Goal: Information Seeking & Learning: Learn about a topic

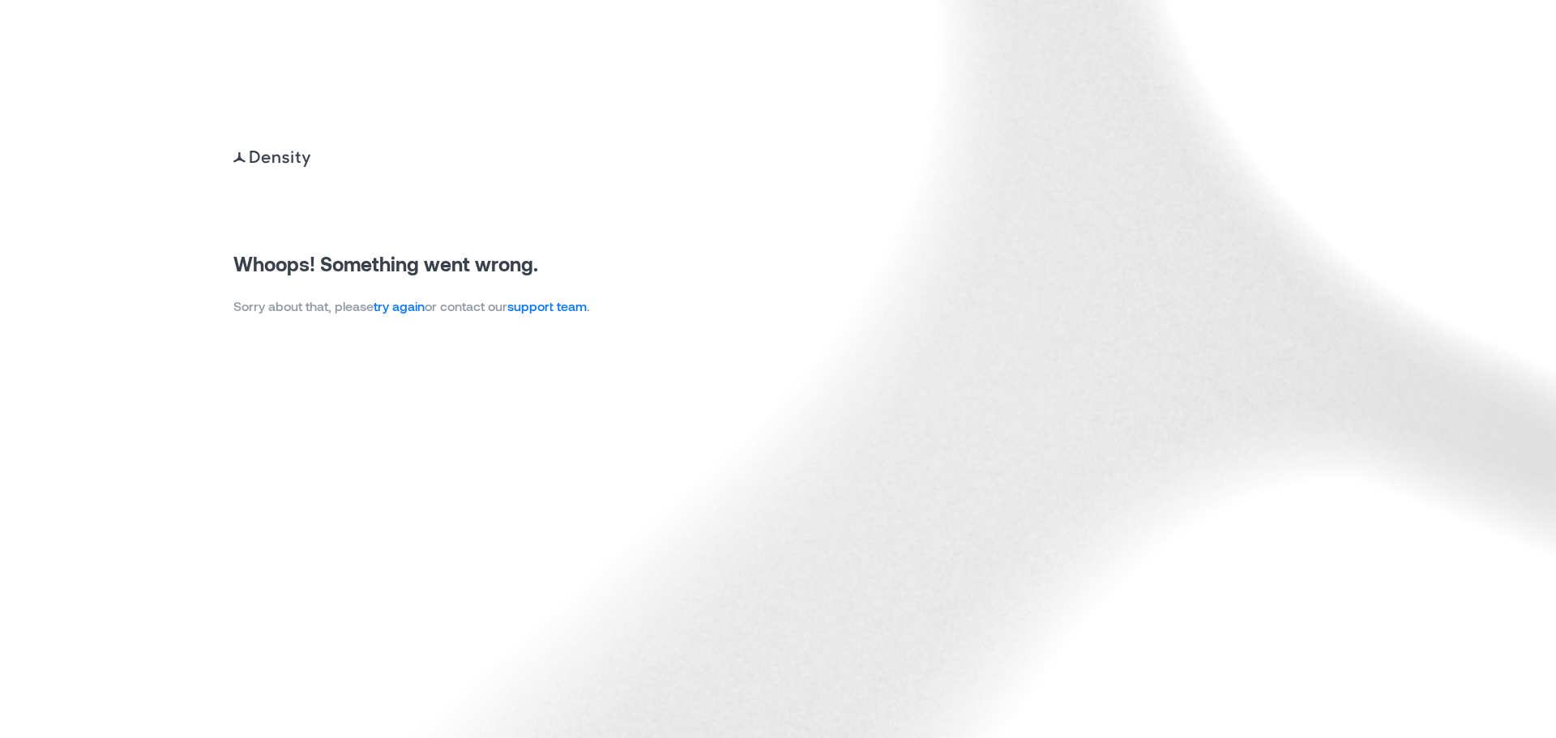
click at [410, 313] on link "try again" at bounding box center [399, 305] width 51 height 15
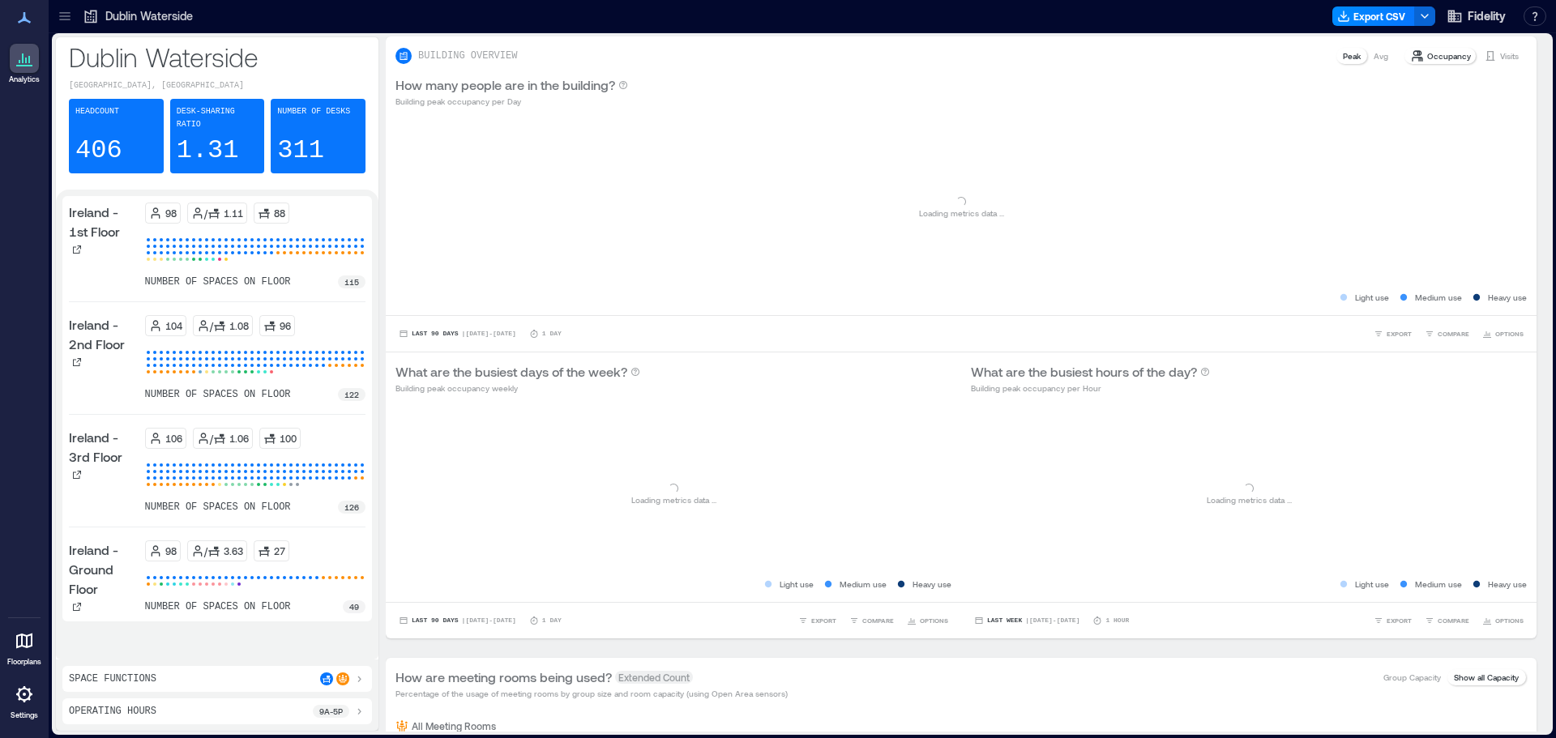
click at [70, 15] on icon at bounding box center [65, 16] width 16 height 16
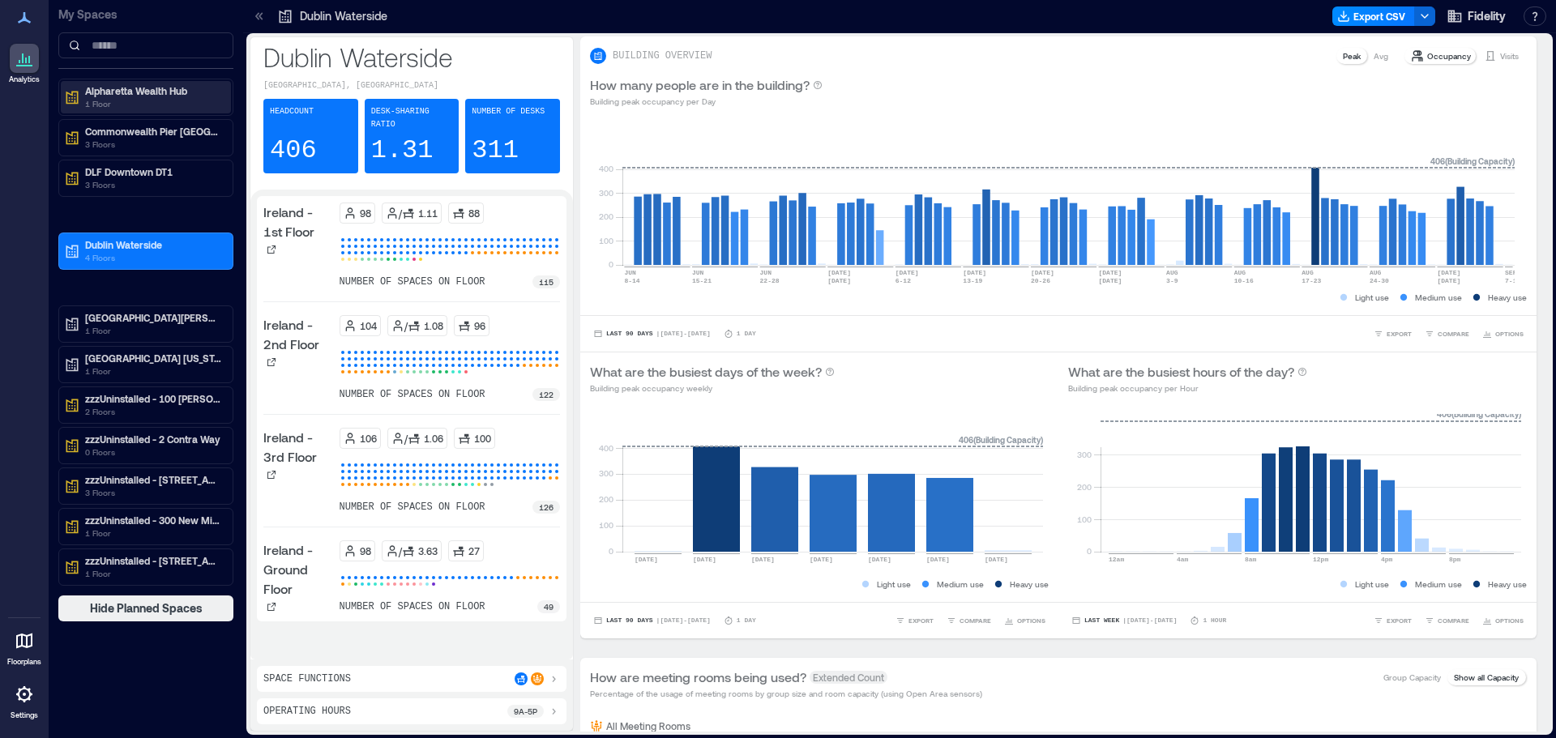
click at [121, 100] on p "1 Floor" at bounding box center [153, 103] width 136 height 13
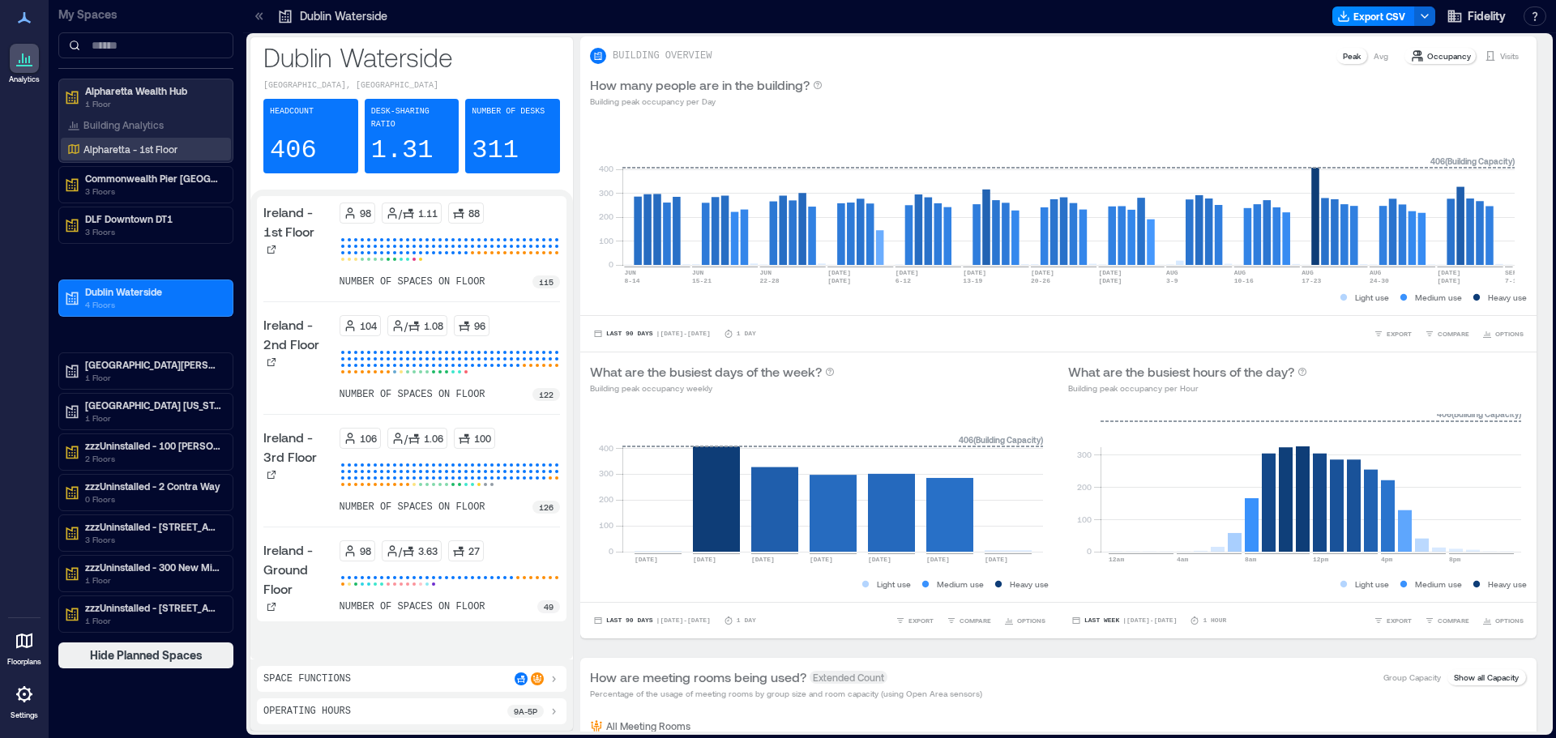
click at [120, 147] on p "Alpharetta - 1st Floor" at bounding box center [130, 149] width 94 height 13
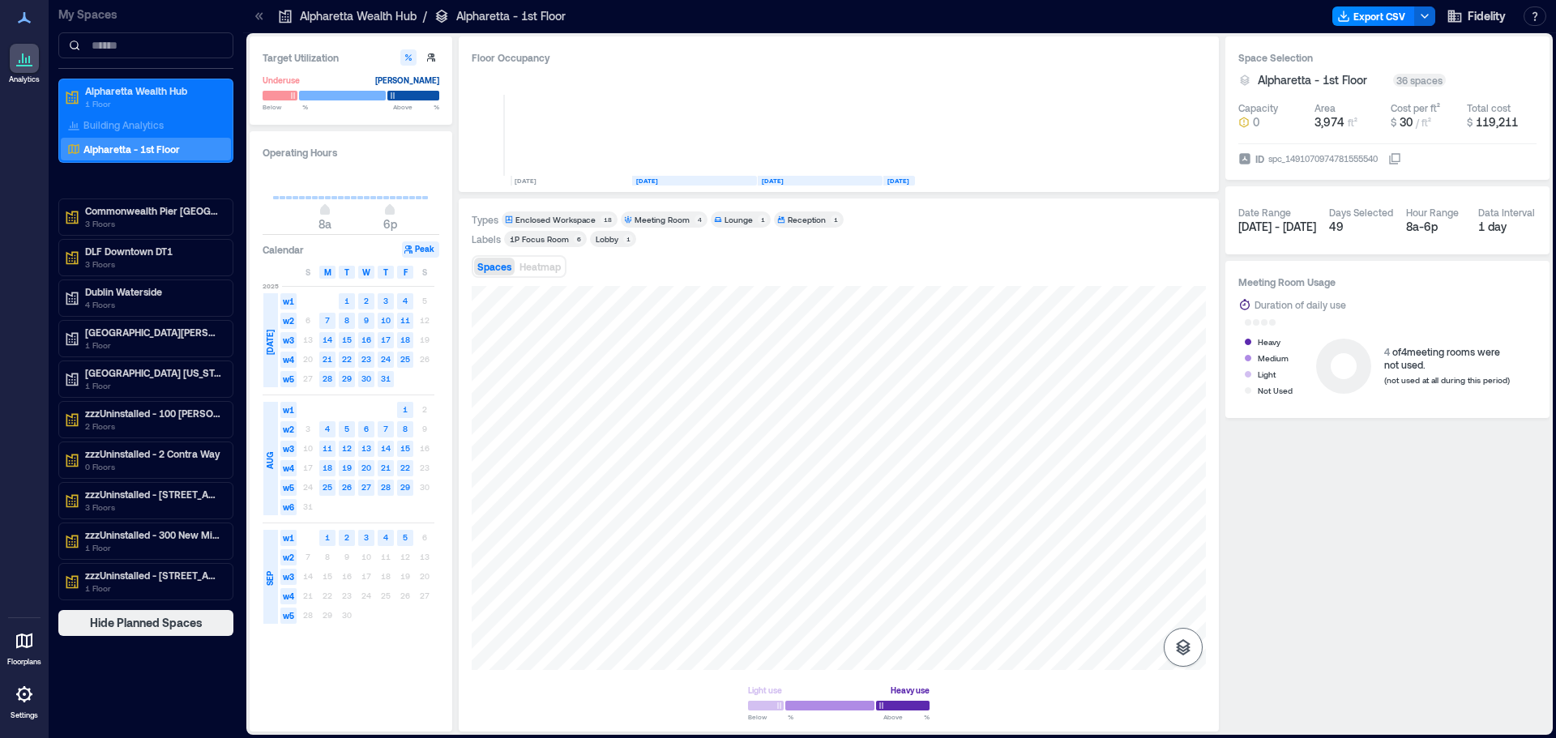
click at [1185, 651] on icon "button" at bounding box center [1183, 647] width 15 height 16
click at [1186, 559] on icon "button" at bounding box center [1182, 561] width 19 height 19
